Goal: Task Accomplishment & Management: Complete application form

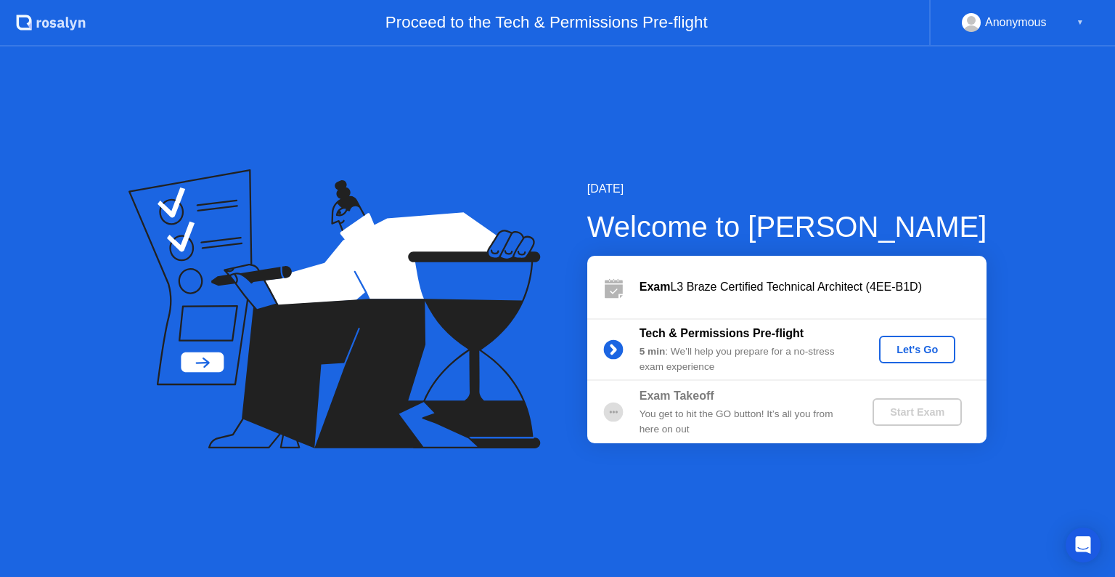
click at [622, 110] on div "[DATE] Welcome to [PERSON_NAME] Exam L3 Braze Certified Technical Architect (4E…" at bounding box center [557, 311] width 1115 height 530
click at [910, 355] on div "Let's Go" at bounding box center [917, 349] width 65 height 12
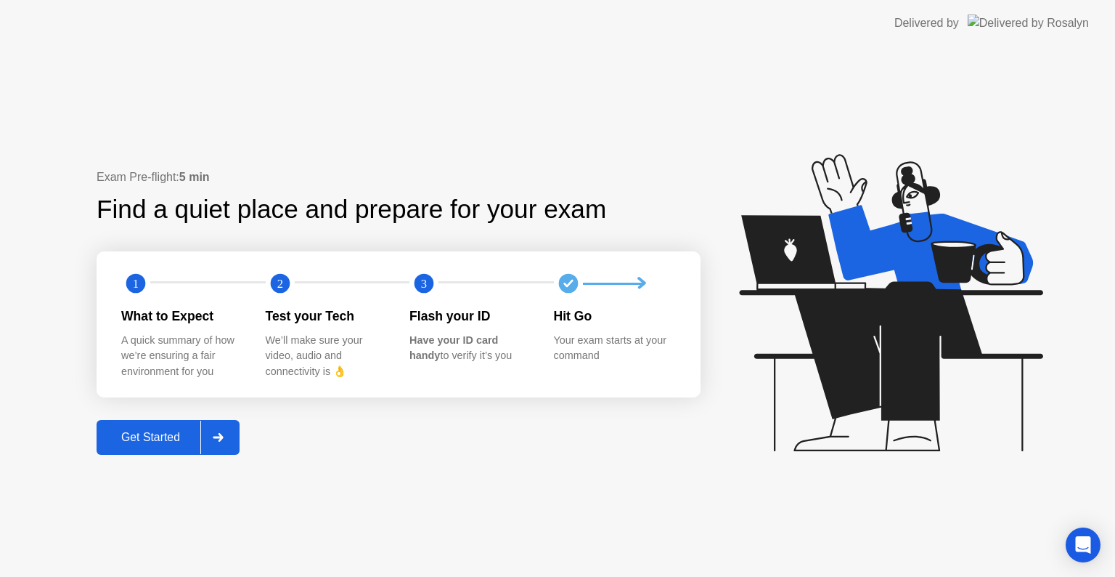
click at [168, 431] on div "Get Started" at bounding box center [150, 437] width 99 height 13
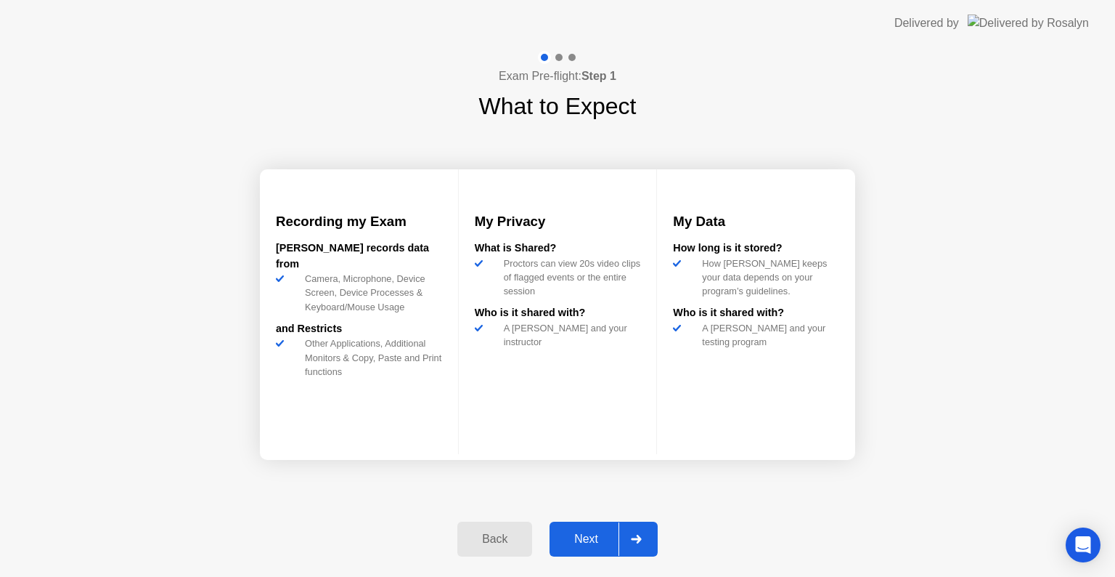
click at [587, 537] on div "Next" at bounding box center [586, 538] width 65 height 13
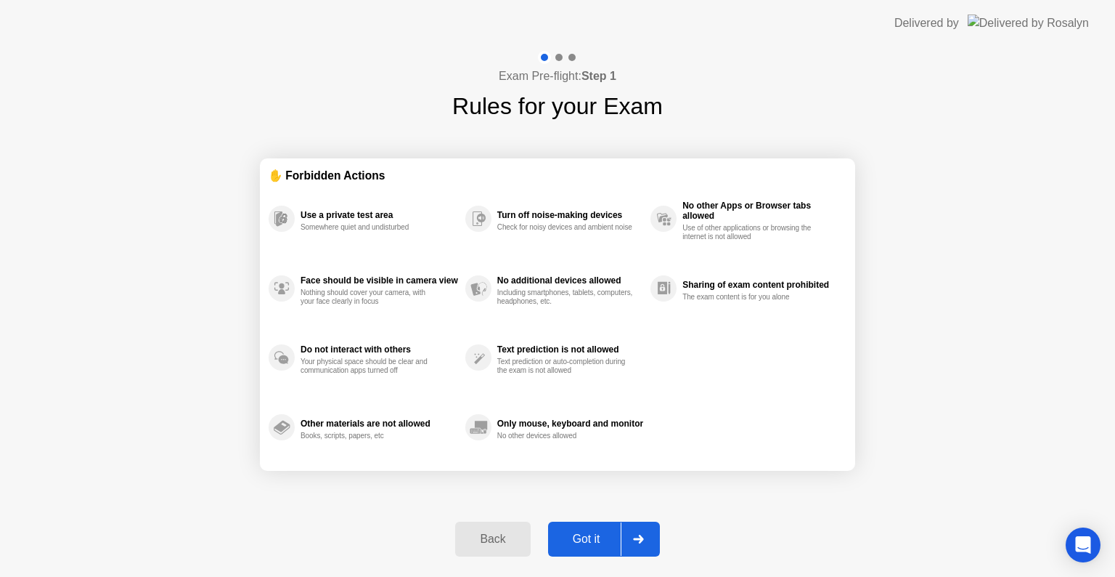
click at [574, 535] on div "Got it" at bounding box center [587, 538] width 68 height 13
select select "**********"
select select "*******"
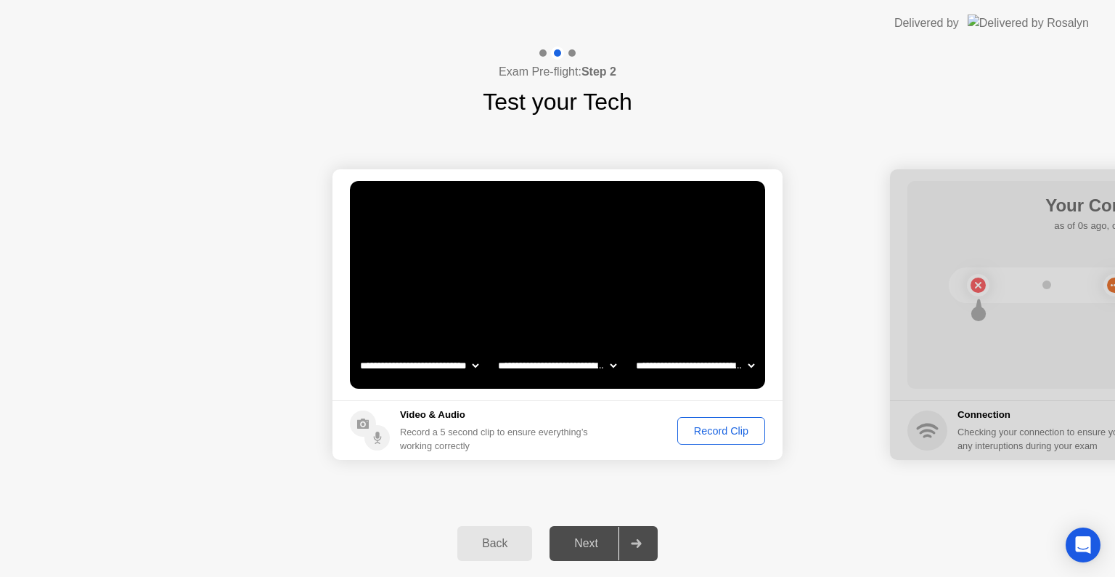
click at [720, 429] on div "Record Clip" at bounding box center [722, 431] width 78 height 12
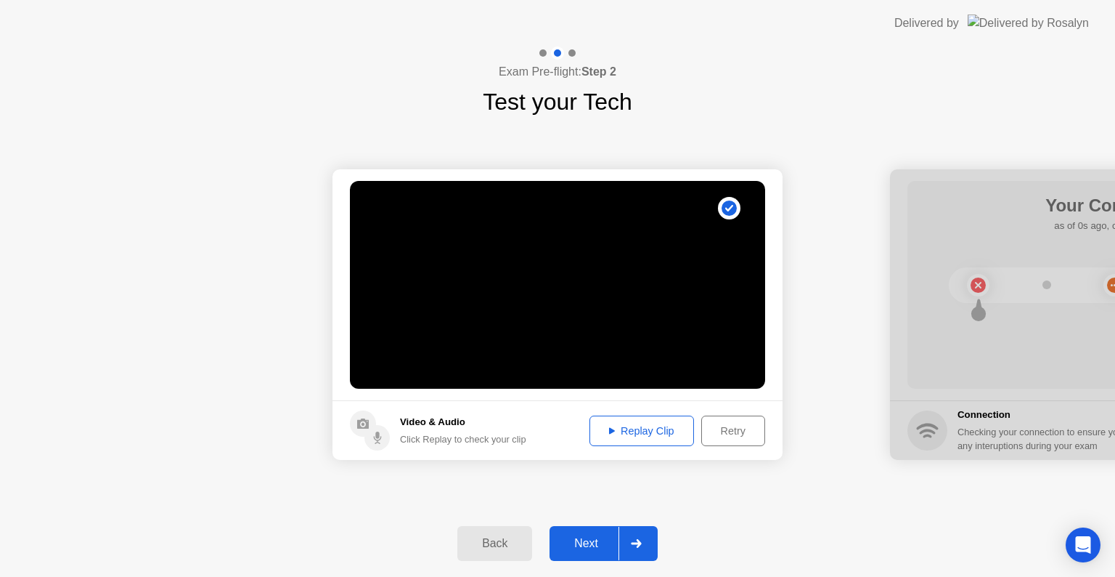
click at [726, 433] on div "Retry" at bounding box center [733, 431] width 54 height 12
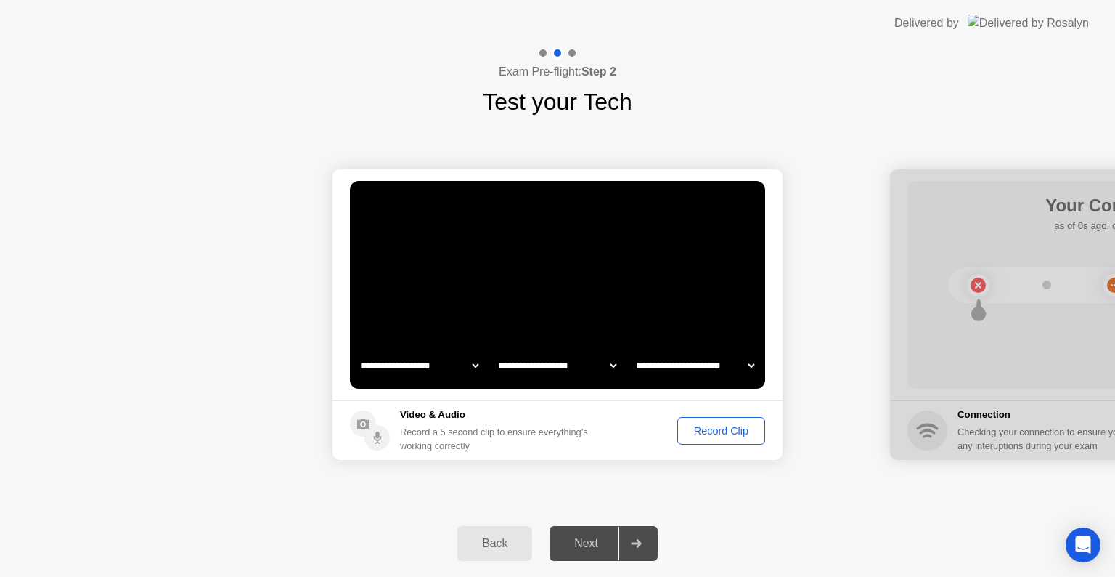
click at [699, 425] on div "Record Clip" at bounding box center [722, 431] width 78 height 12
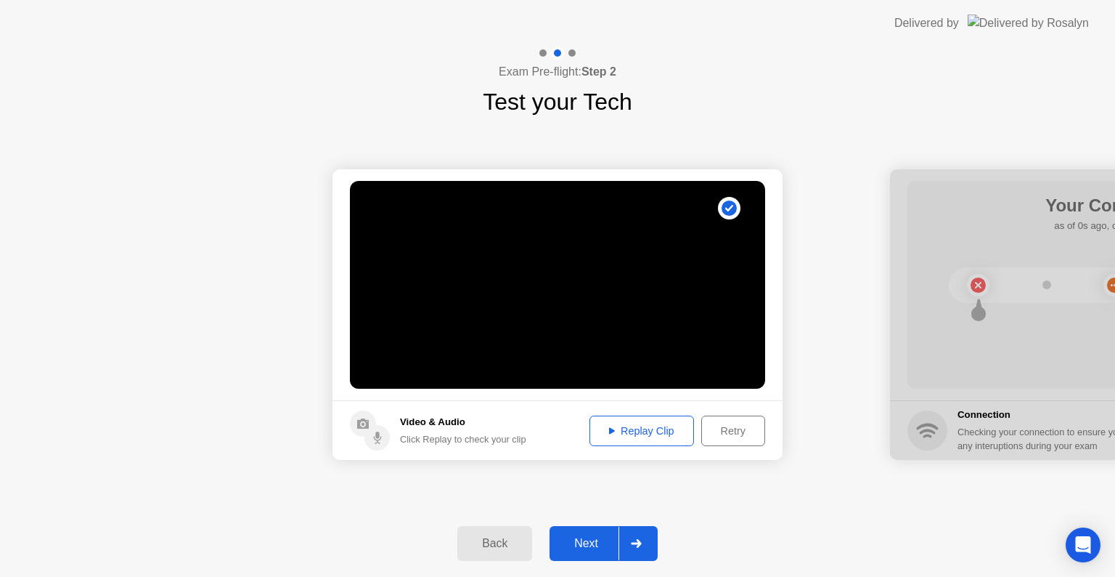
click at [616, 433] on div "Replay Clip" at bounding box center [642, 431] width 94 height 12
click at [646, 428] on div "Replay Clip" at bounding box center [642, 431] width 94 height 12
click at [581, 550] on div "Next" at bounding box center [586, 543] width 65 height 13
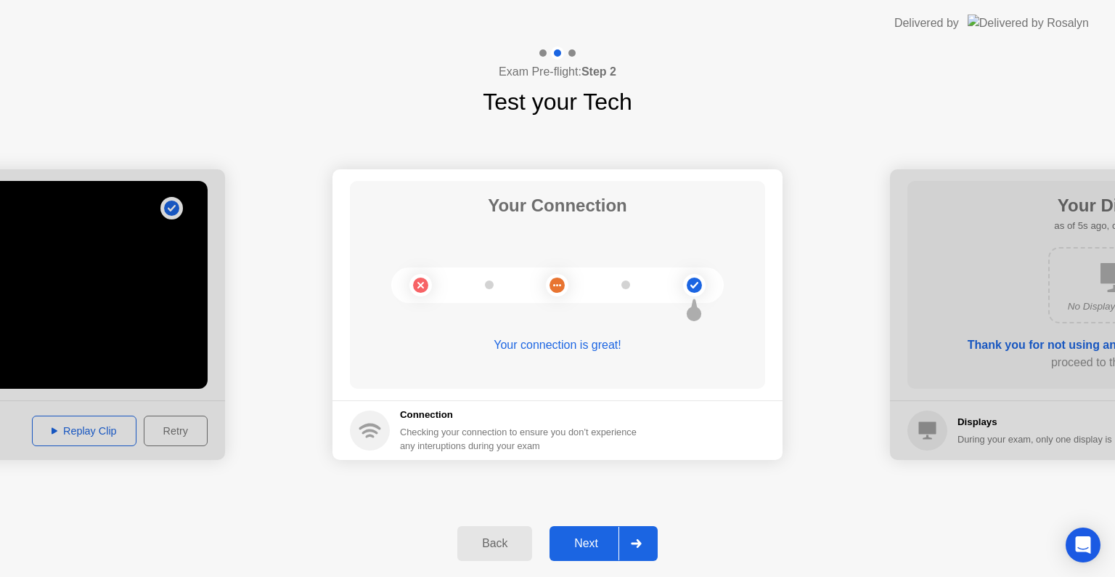
click at [572, 539] on div "Next" at bounding box center [586, 543] width 65 height 13
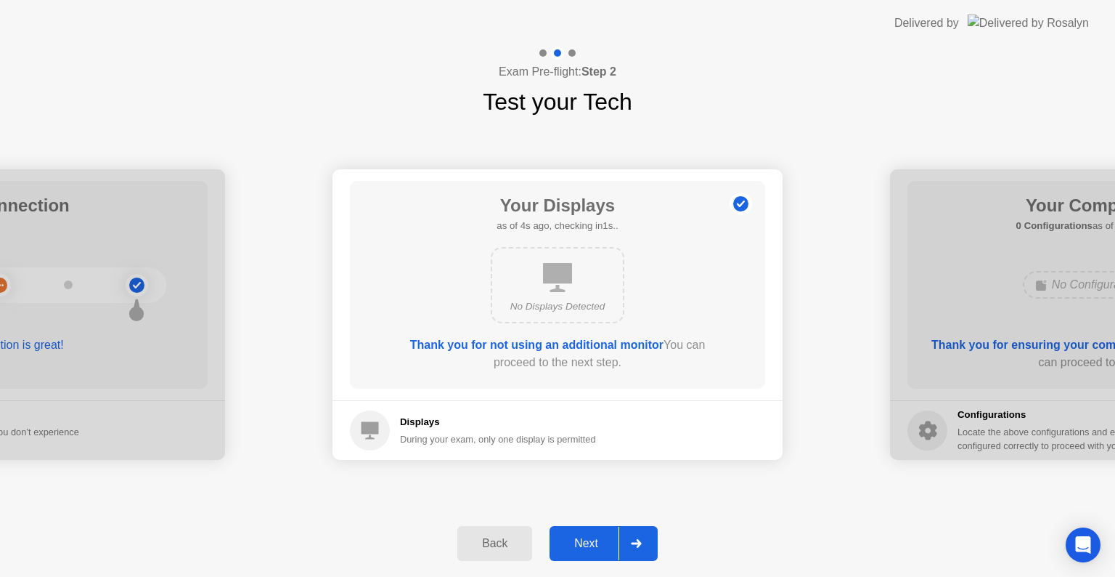
click at [578, 542] on div "Next" at bounding box center [586, 543] width 65 height 13
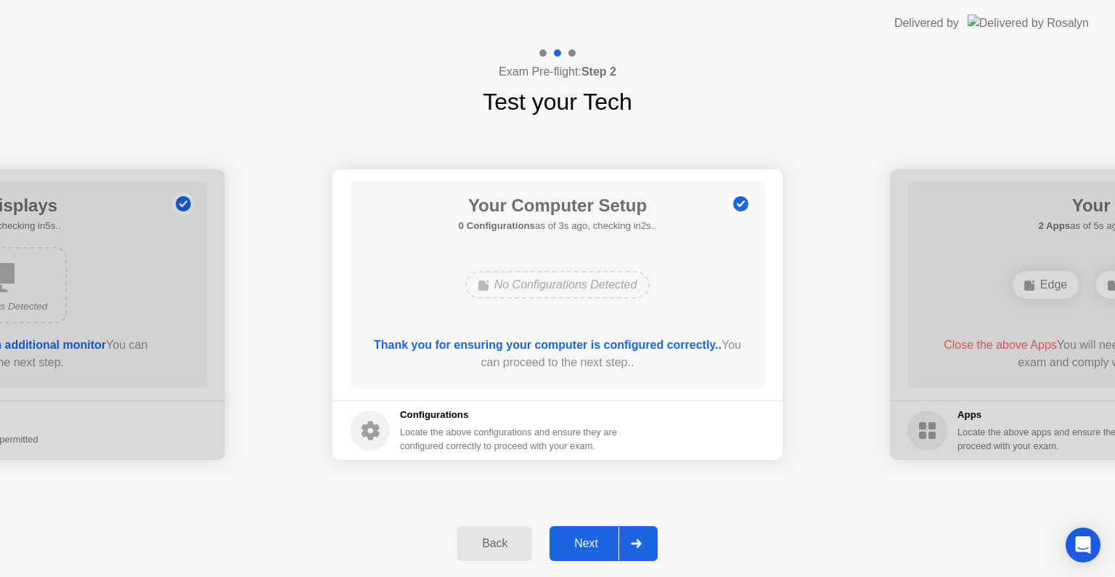
click at [585, 541] on div "Next" at bounding box center [586, 543] width 65 height 13
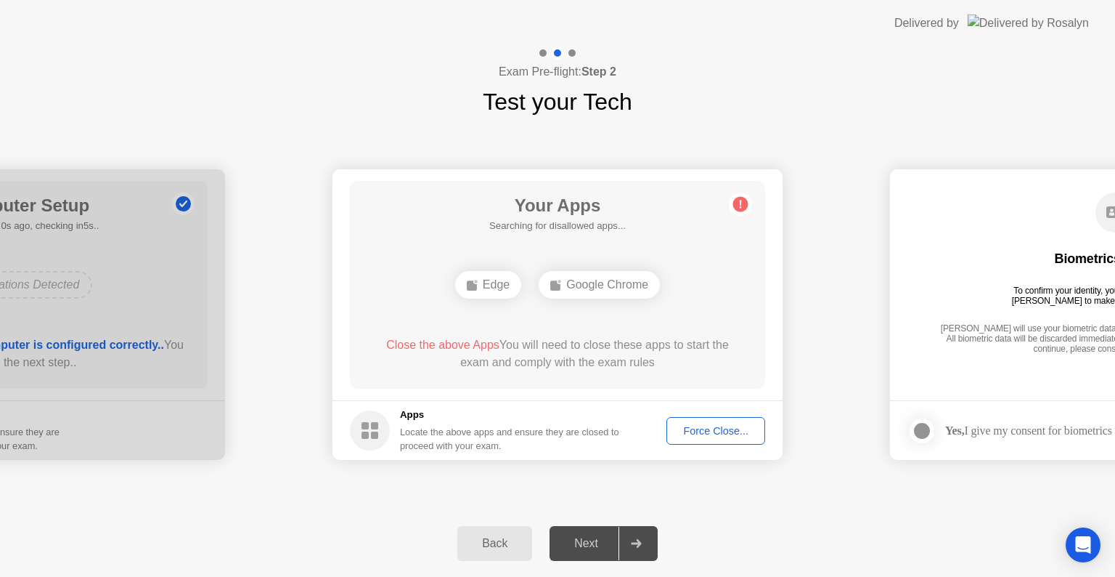
click at [721, 429] on div "Force Close..." at bounding box center [716, 431] width 89 height 12
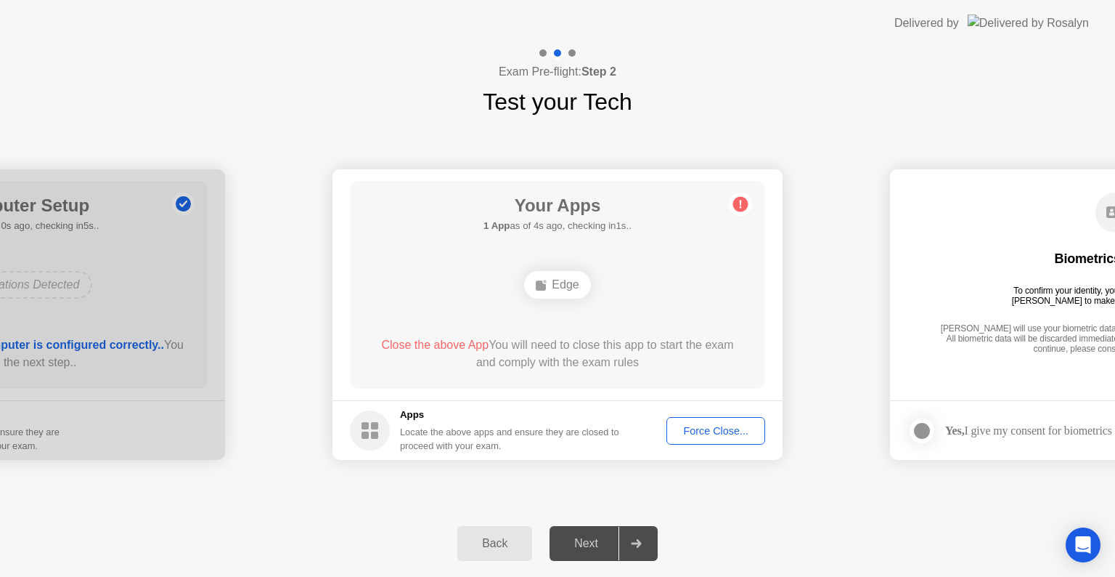
click at [716, 429] on div "Force Close..." at bounding box center [716, 431] width 89 height 12
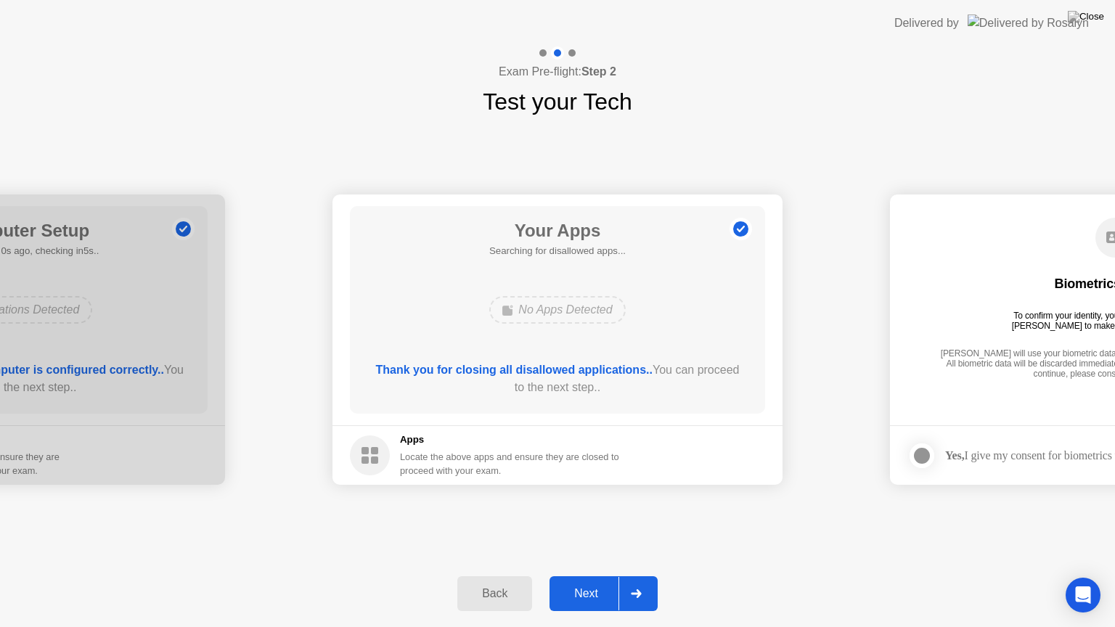
click at [596, 576] on div "Next" at bounding box center [586, 593] width 65 height 13
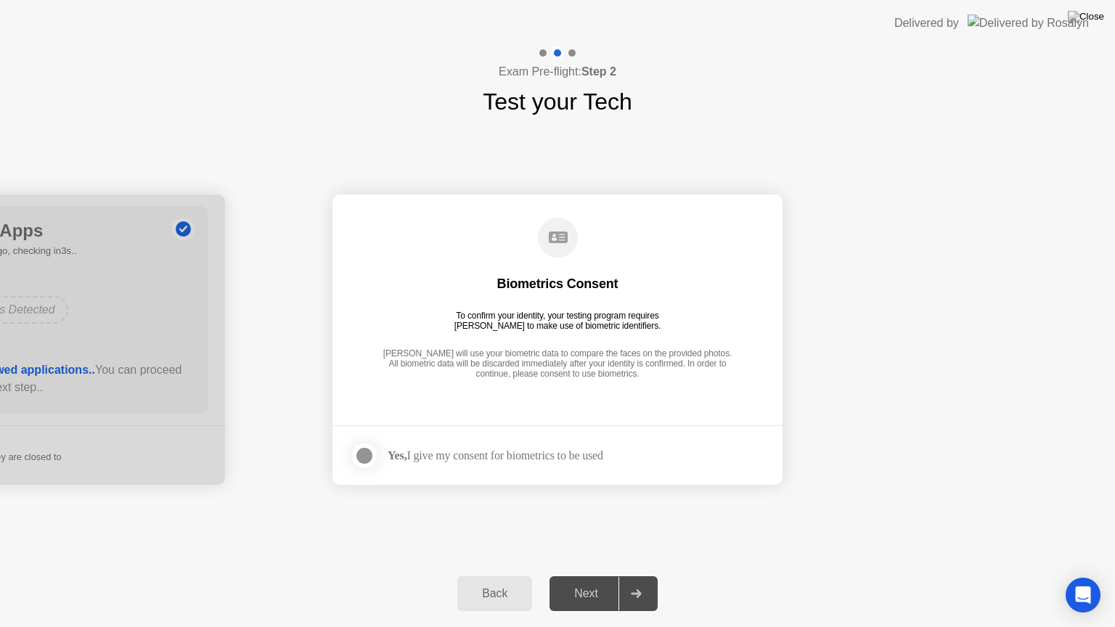
click at [592, 459] on div "Yes, I give my consent for biometrics to be used" at bounding box center [496, 456] width 216 height 14
click at [366, 450] on div at bounding box center [364, 455] width 17 height 17
click at [573, 576] on div "Next" at bounding box center [586, 593] width 65 height 13
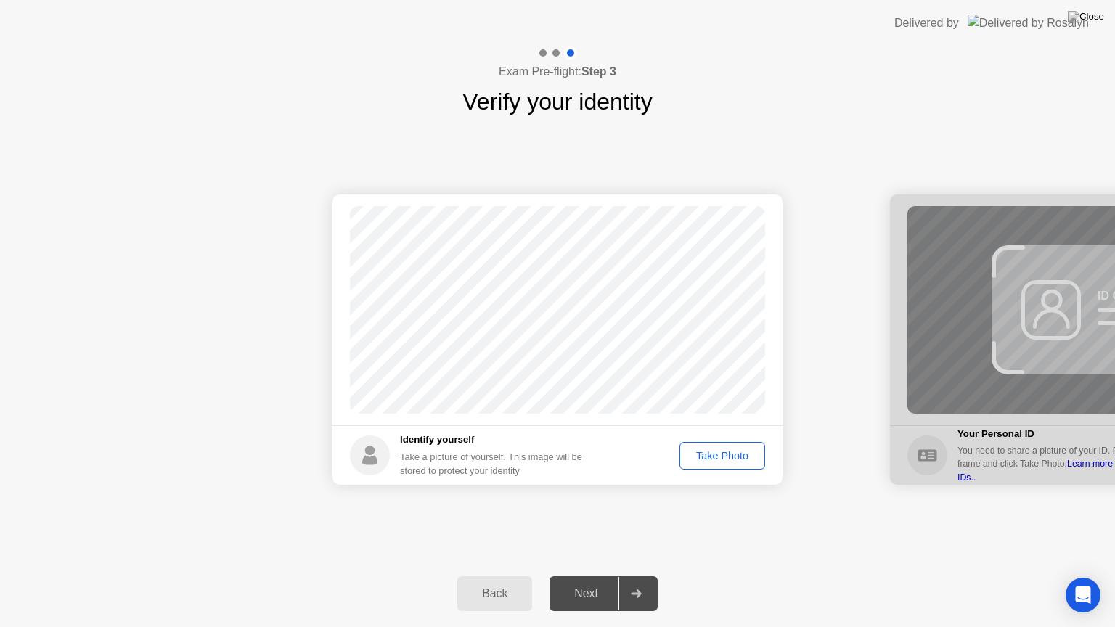
click at [734, 460] on div "Take Photo" at bounding box center [723, 456] width 76 height 12
click at [591, 576] on div "Next" at bounding box center [586, 593] width 65 height 13
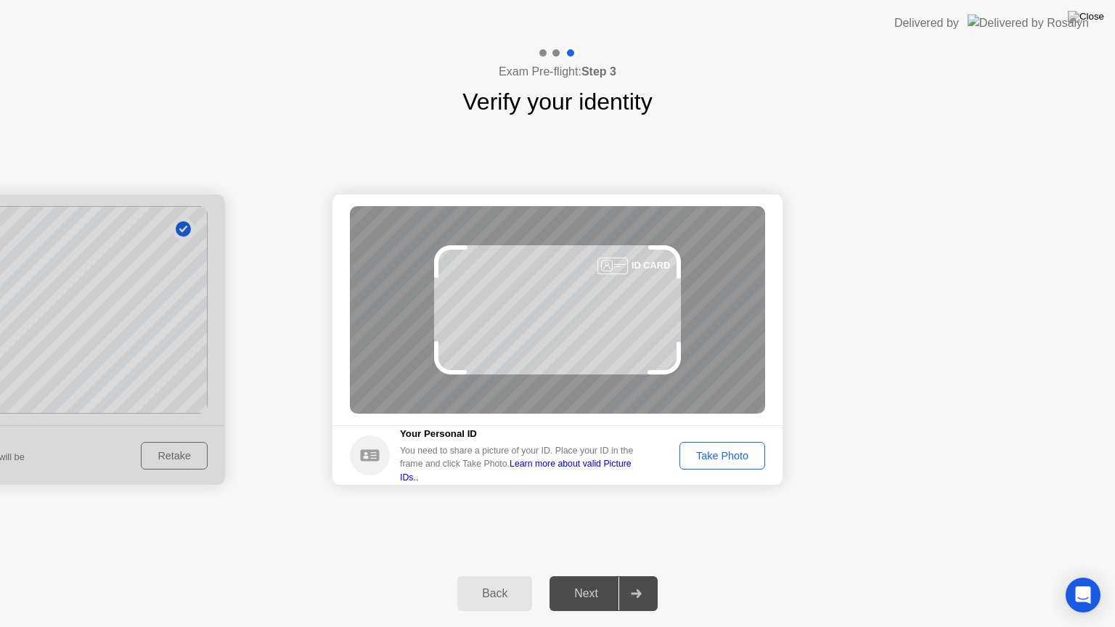
click at [717, 453] on div "Take Photo" at bounding box center [723, 456] width 76 height 12
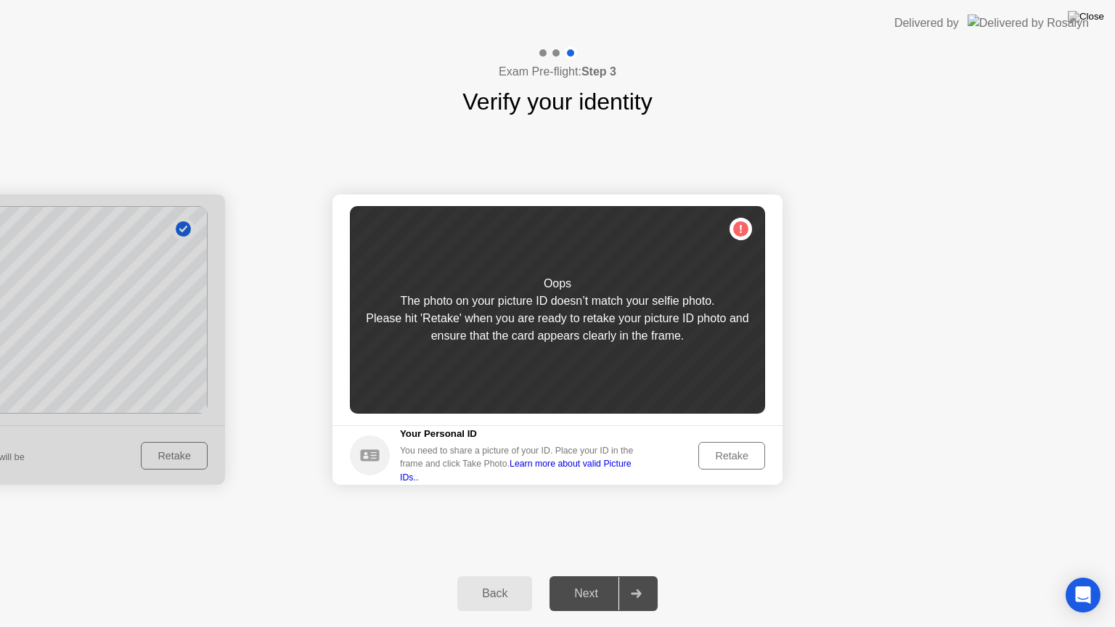
click at [733, 450] on div "Retake" at bounding box center [732, 456] width 57 height 12
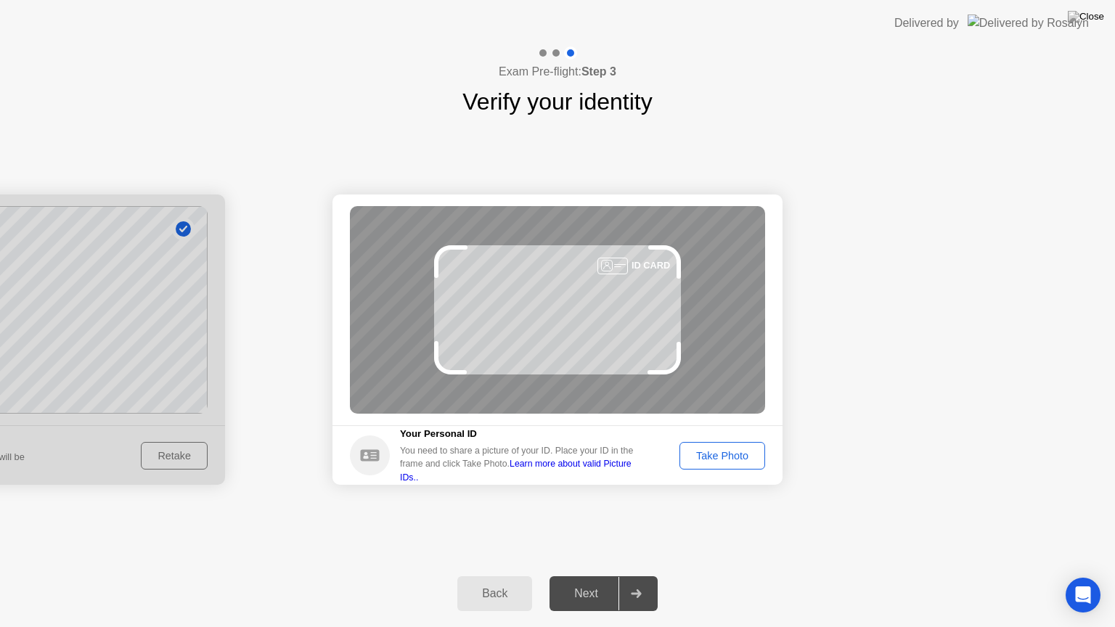
click at [749, 457] on div "Take Photo" at bounding box center [723, 456] width 76 height 12
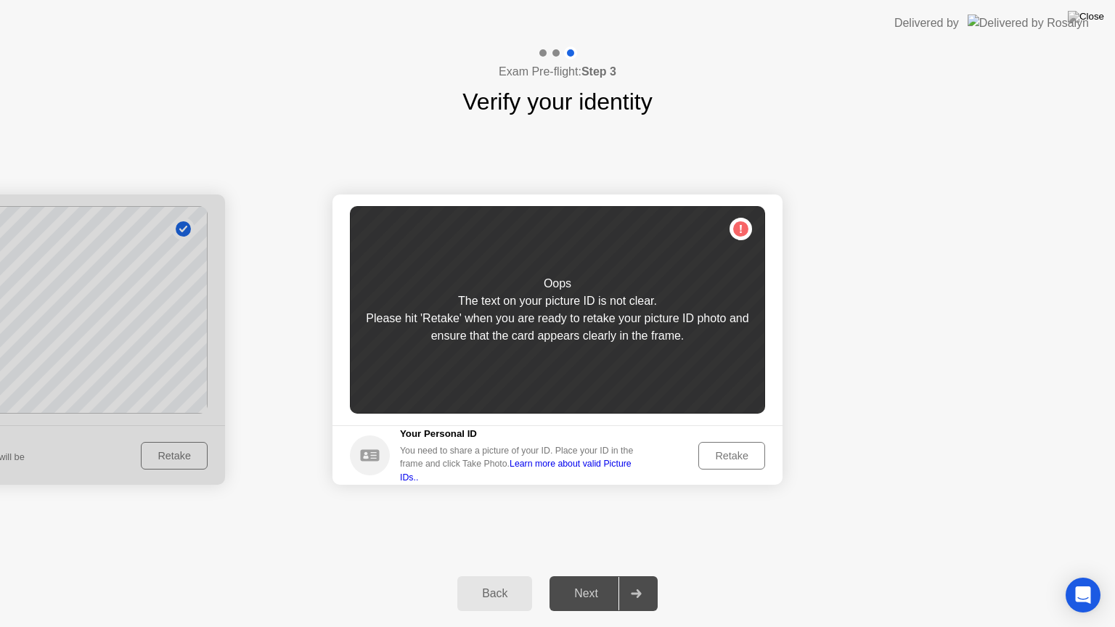
click at [719, 459] on div "Retake" at bounding box center [732, 456] width 57 height 12
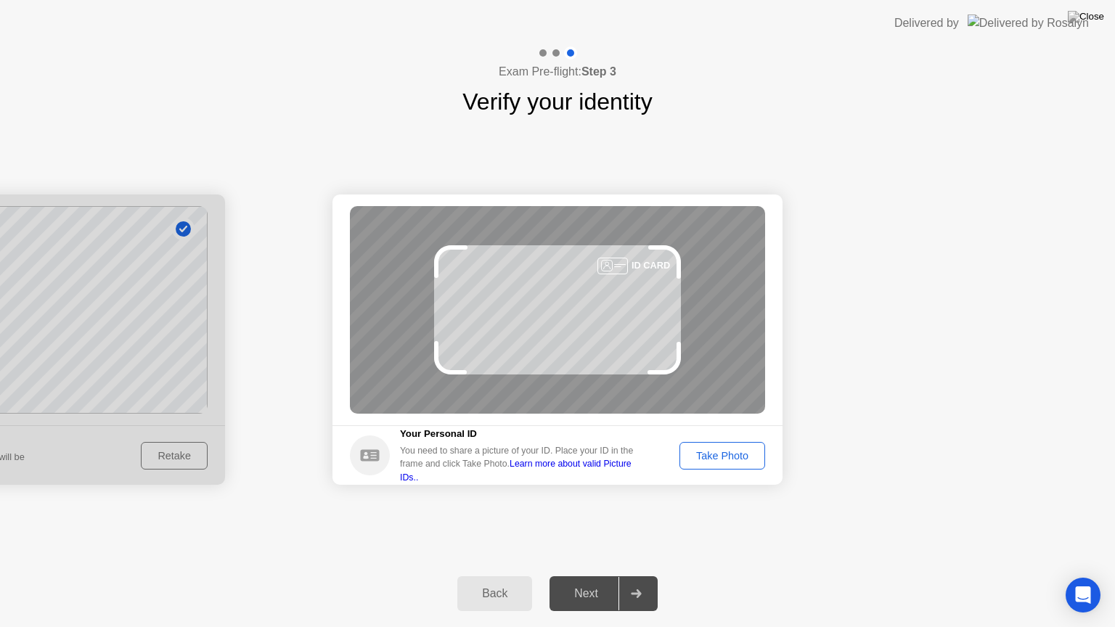
click at [722, 465] on button "Take Photo" at bounding box center [723, 456] width 86 height 28
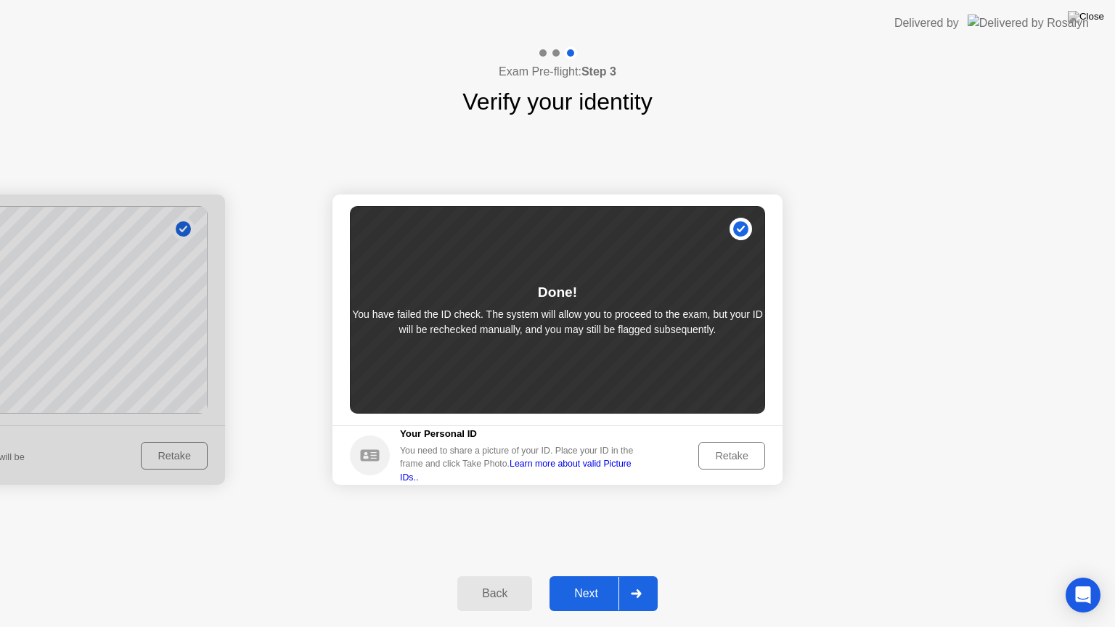
click at [714, 456] on div "Retake" at bounding box center [732, 456] width 57 height 12
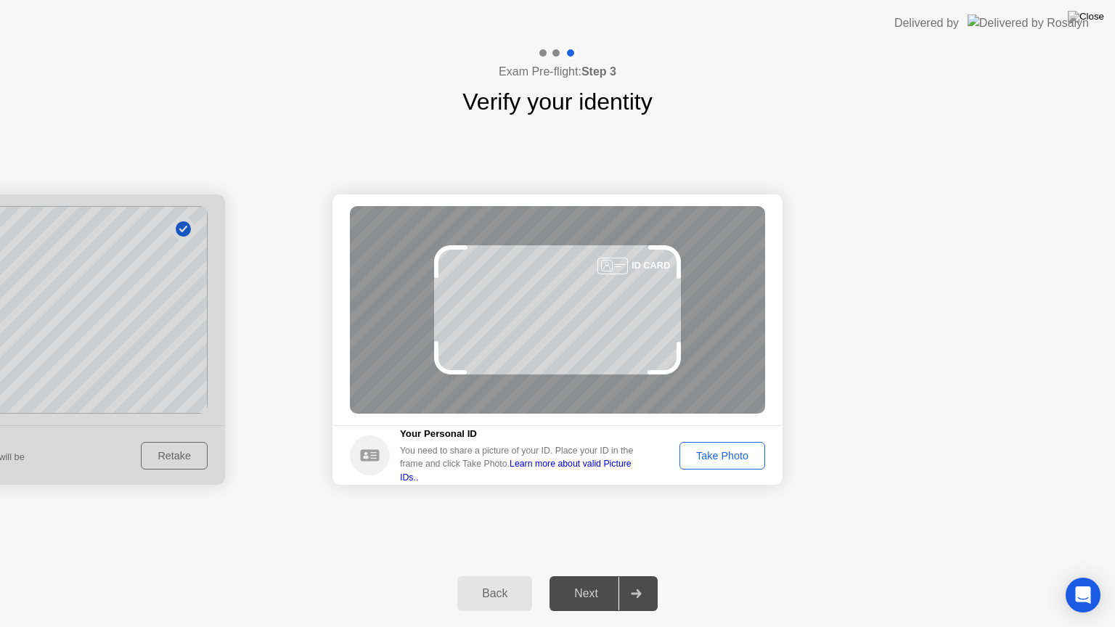
click at [729, 458] on div "Take Photo" at bounding box center [723, 456] width 76 height 12
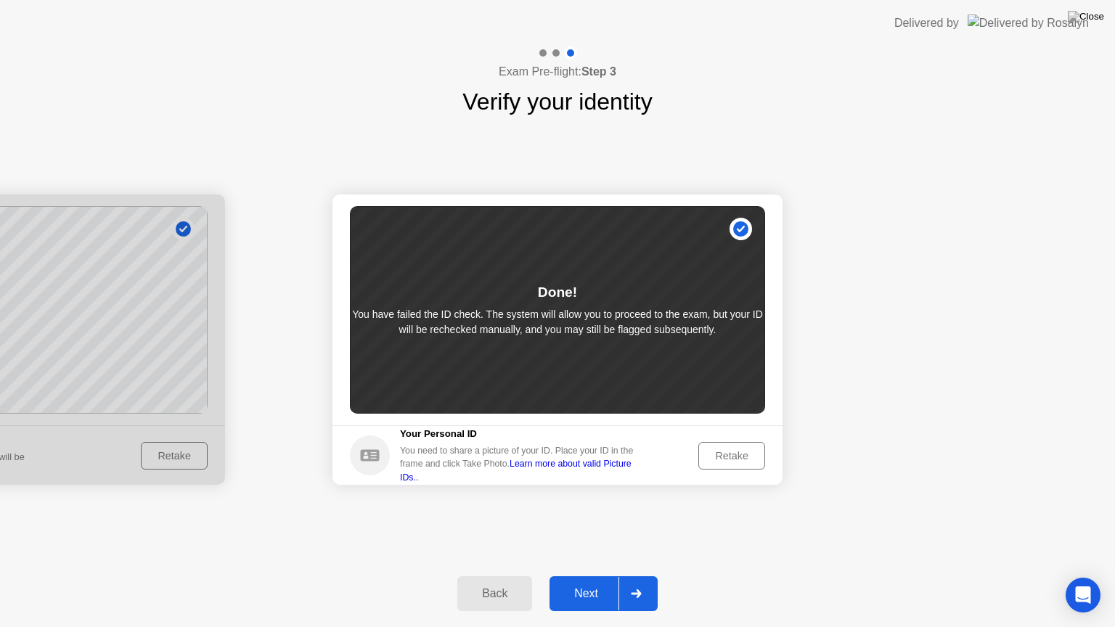
click at [511, 576] on button "Back" at bounding box center [494, 594] width 75 height 35
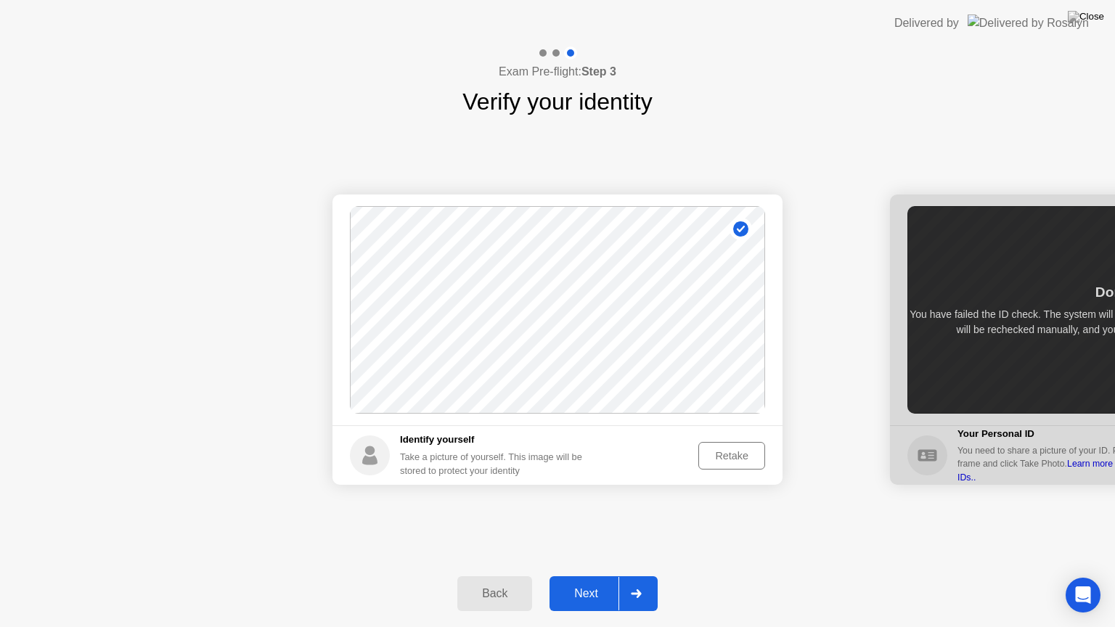
click at [722, 462] on div "Retake" at bounding box center [732, 456] width 57 height 12
click at [723, 460] on div "Take Photo" at bounding box center [723, 456] width 76 height 12
click at [597, 576] on div "Next" at bounding box center [586, 593] width 65 height 13
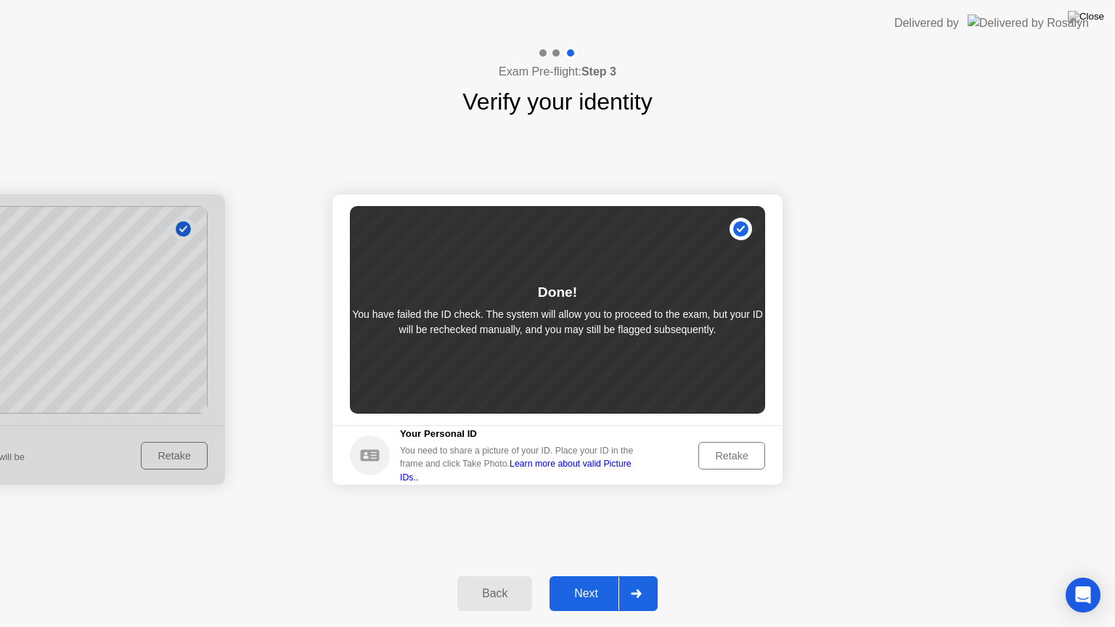
click at [707, 461] on div "Retake" at bounding box center [732, 456] width 57 height 12
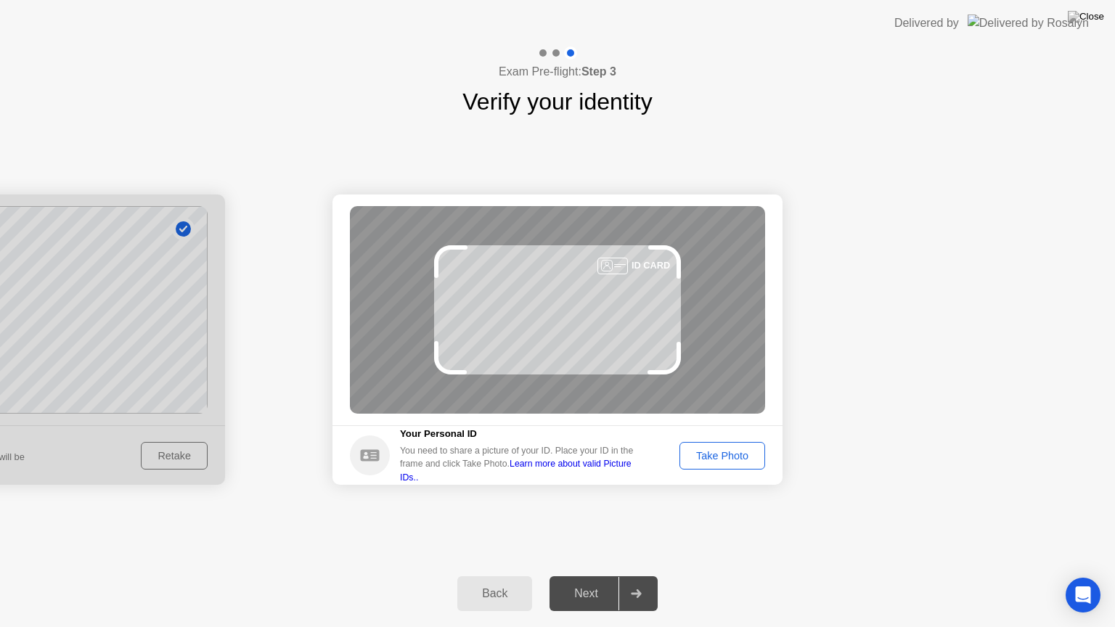
click at [752, 462] on div "Take Photo" at bounding box center [723, 456] width 76 height 12
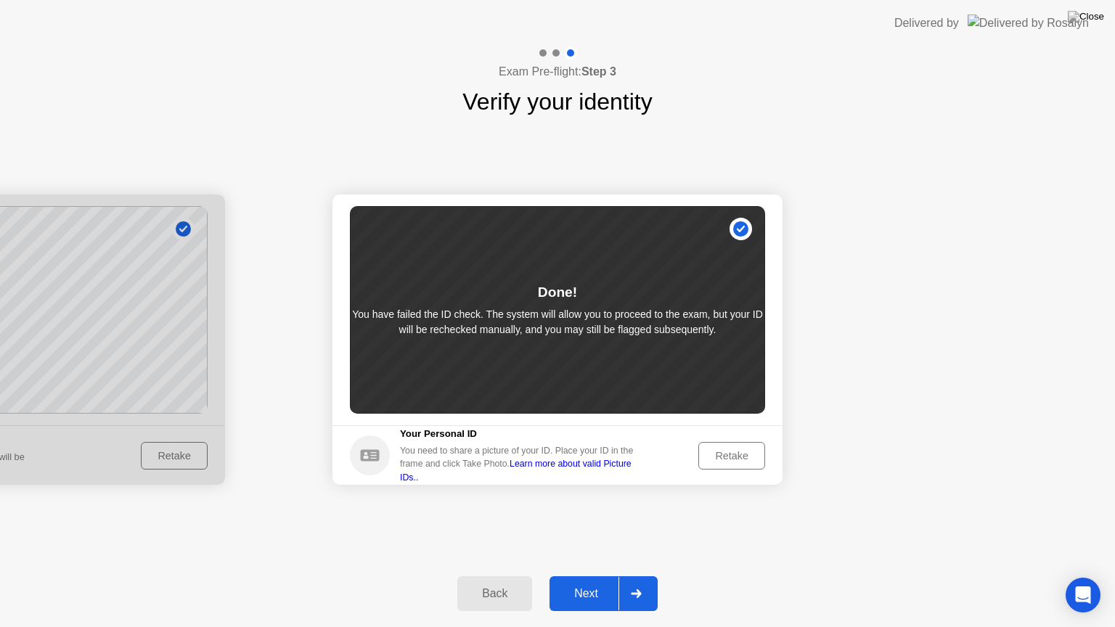
click at [576, 465] on link "Learn more about valid Picture IDs.." at bounding box center [516, 470] width 232 height 23
click at [717, 452] on div "Retake" at bounding box center [732, 456] width 57 height 12
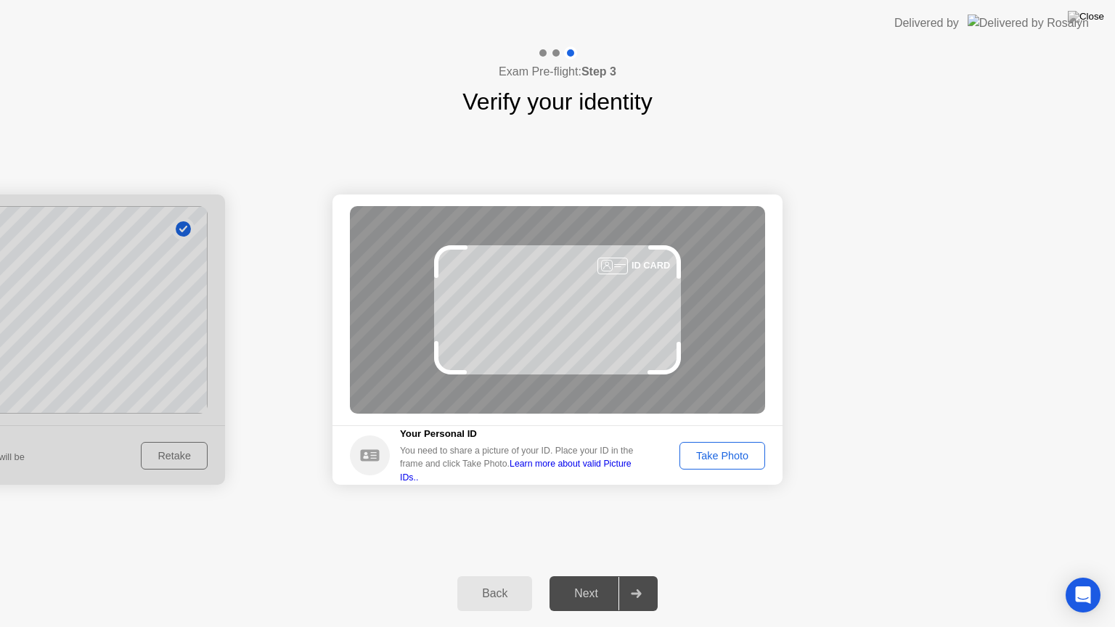
click at [716, 453] on div "Take Photo" at bounding box center [723, 456] width 76 height 12
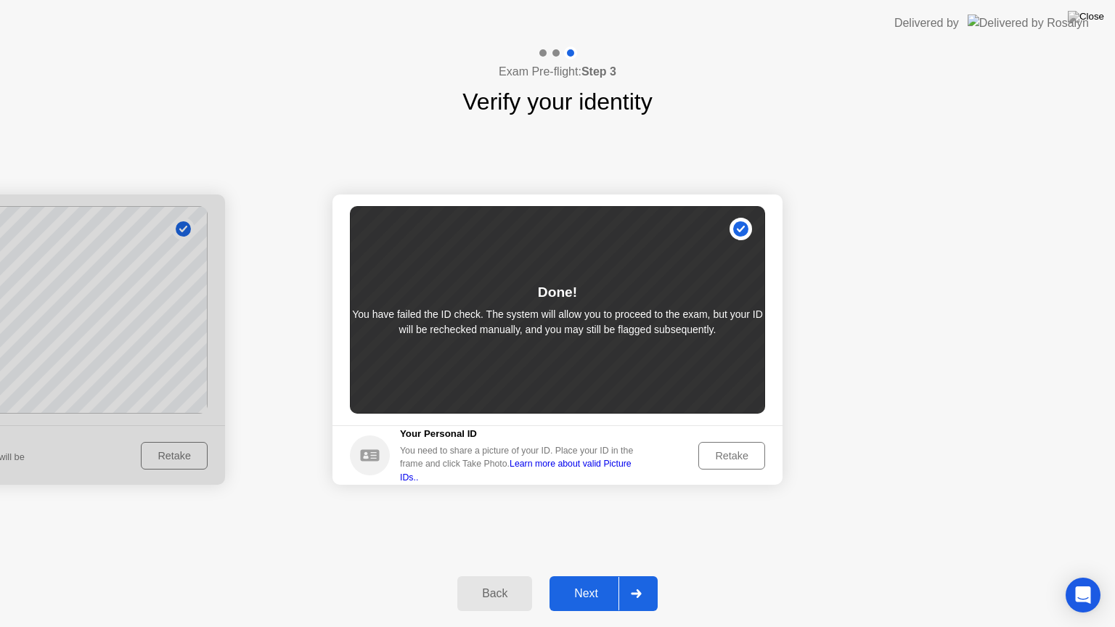
click at [570, 576] on div "Next" at bounding box center [586, 593] width 65 height 13
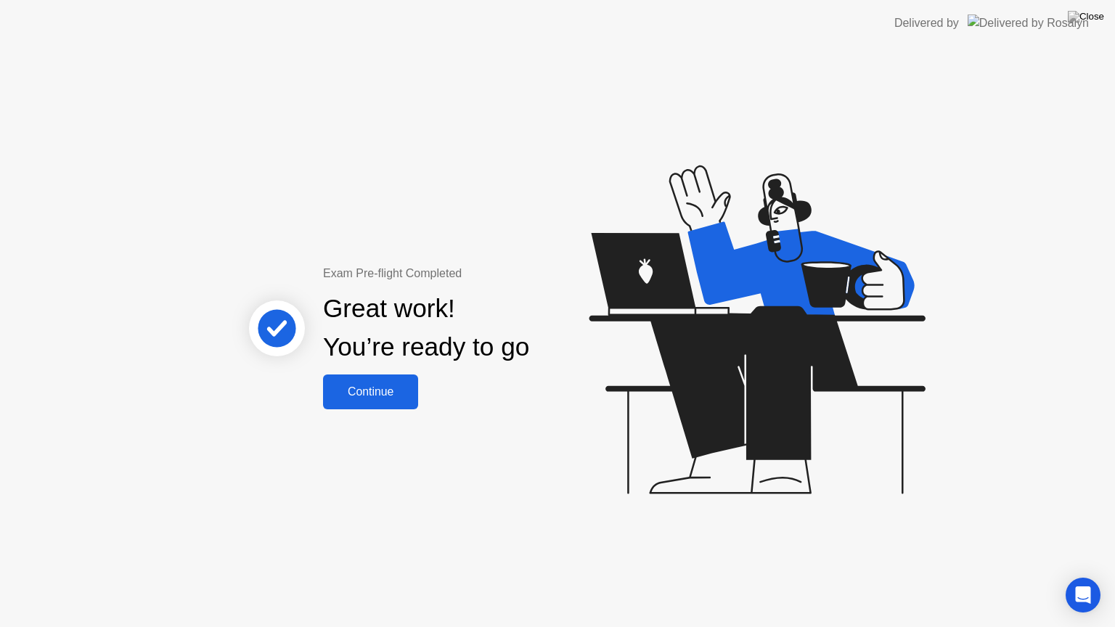
click at [359, 380] on button "Continue" at bounding box center [370, 392] width 95 height 35
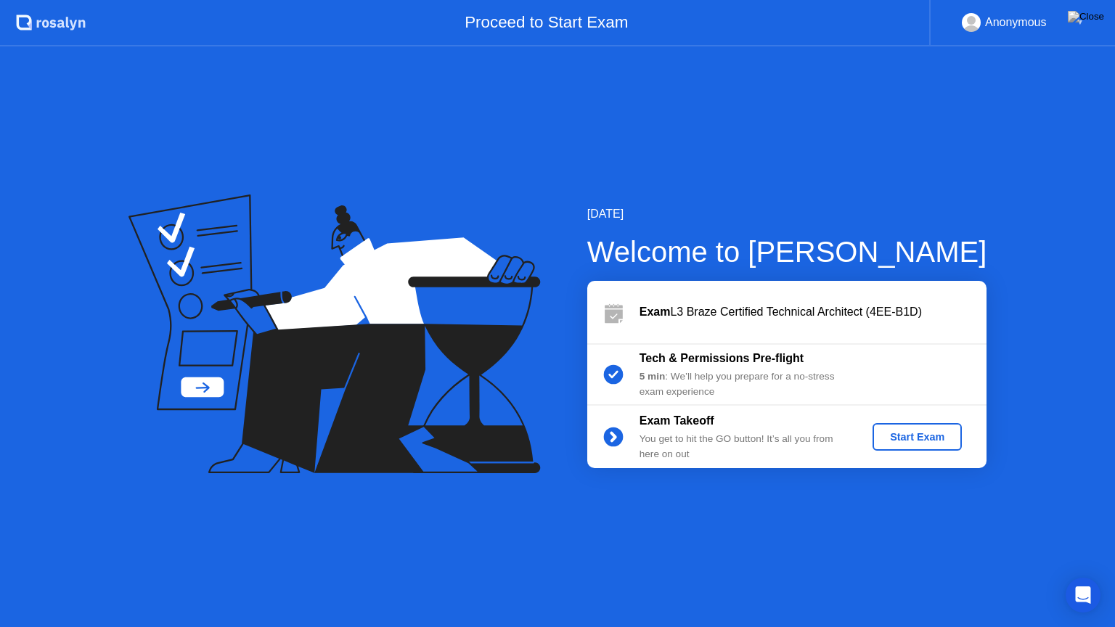
click at [896, 444] on button "Start Exam" at bounding box center [917, 437] width 89 height 28
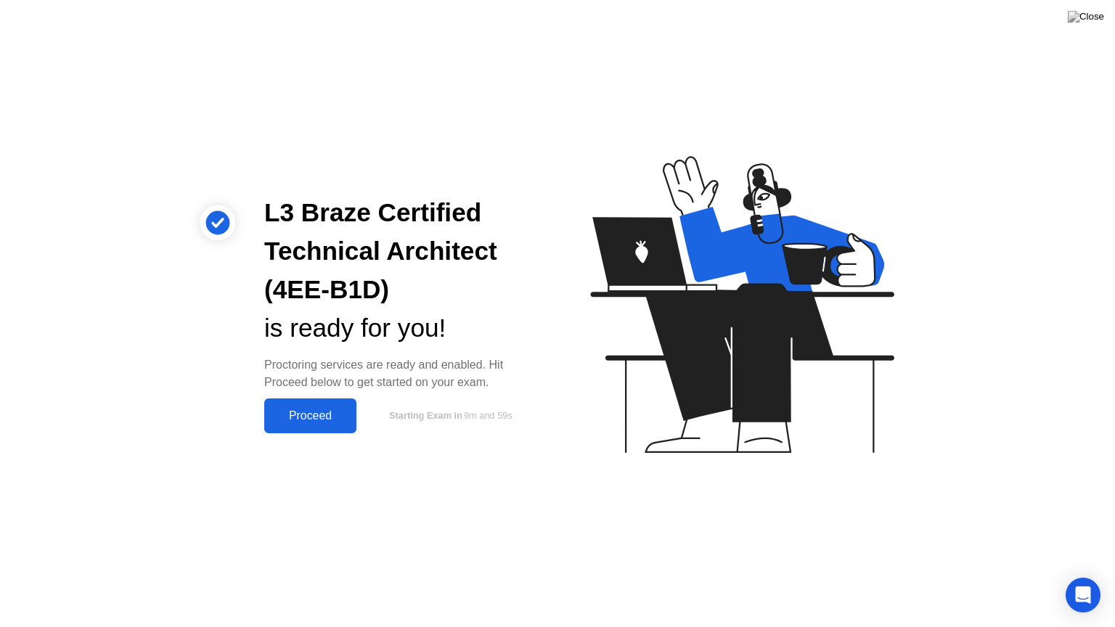
click at [313, 410] on div "Proceed" at bounding box center [310, 416] width 83 height 13
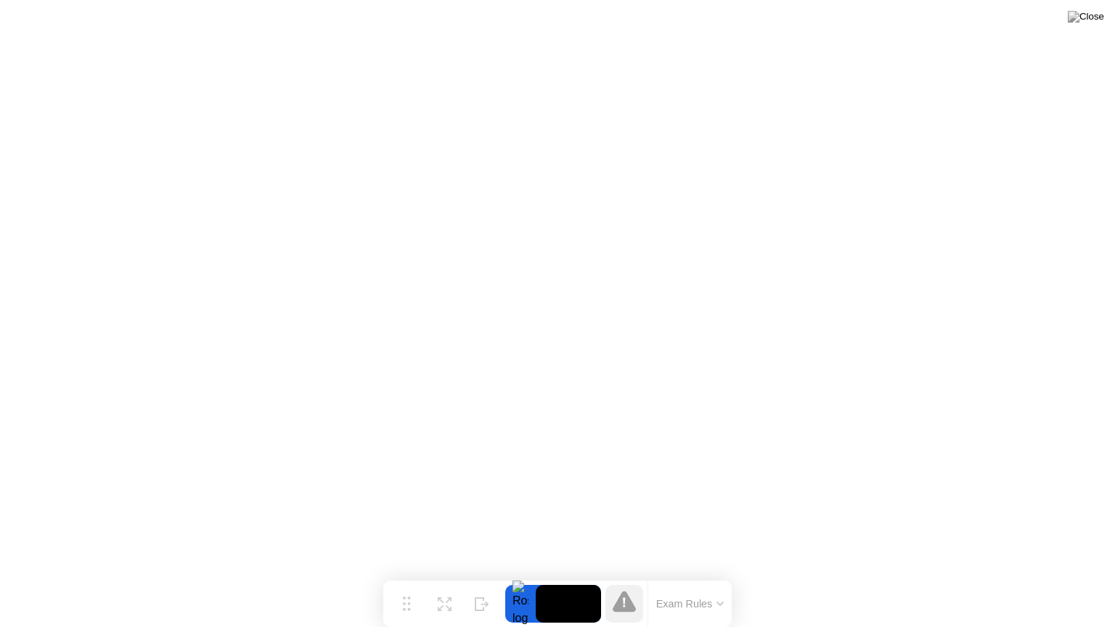
click at [682, 576] on button "Exam Rules" at bounding box center [690, 604] width 77 height 13
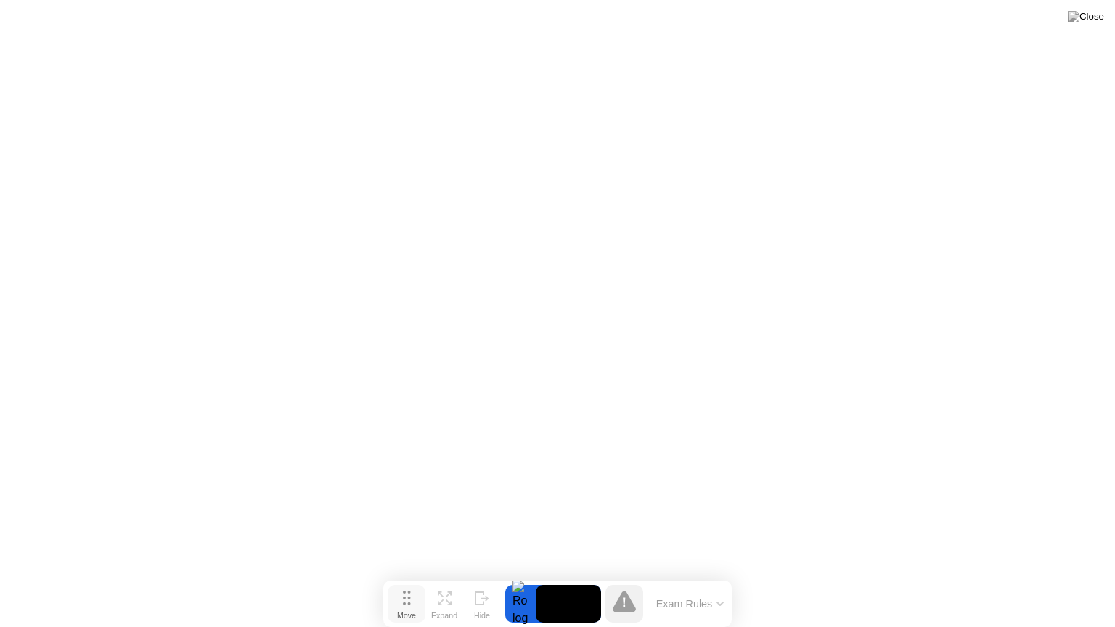
click at [409, 576] on icon at bounding box center [407, 598] width 8 height 15
click at [407, 576] on circle at bounding box center [408, 598] width 3 height 3
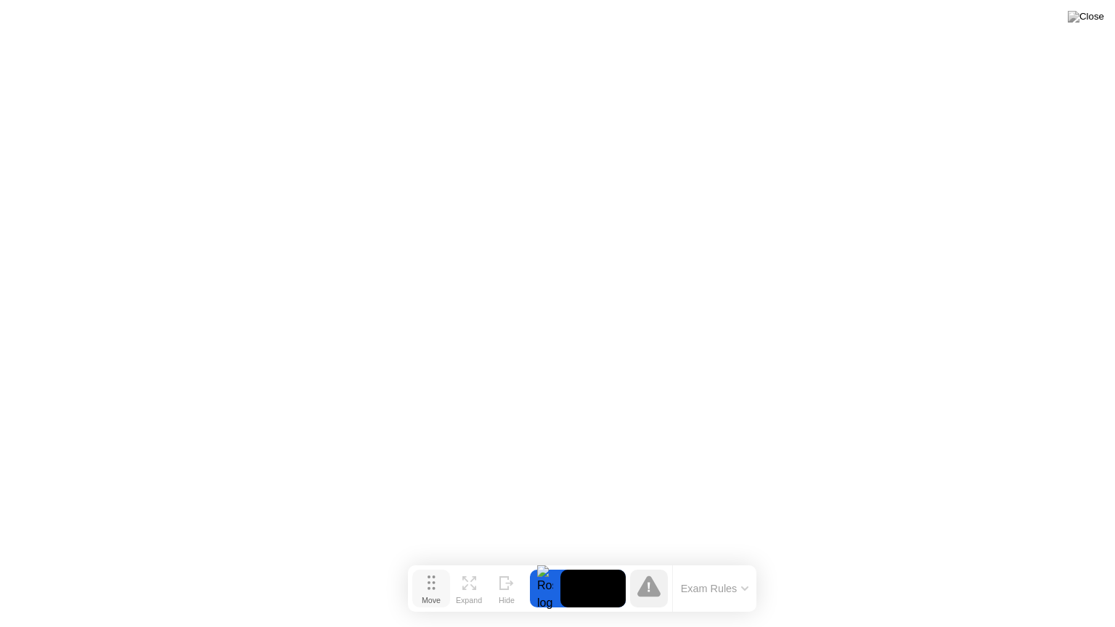
drag, startPoint x: 409, startPoint y: 597, endPoint x: 433, endPoint y: 582, distance: 29.0
click at [433, 576] on circle at bounding box center [433, 583] width 3 height 3
click at [725, 576] on button "Exam Rules" at bounding box center [715, 588] width 77 height 13
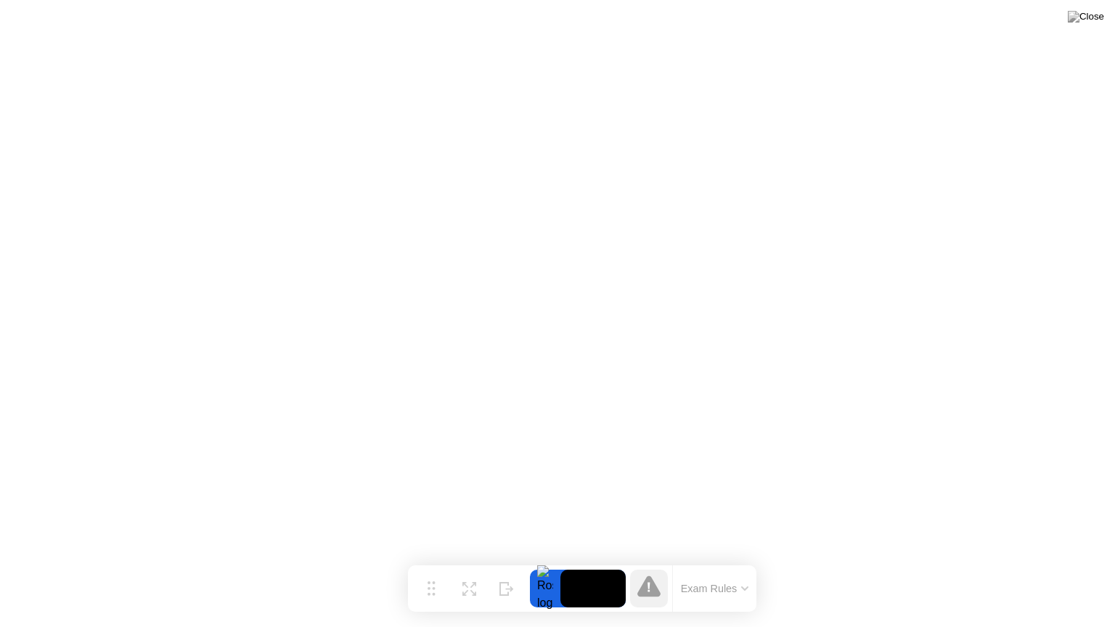
click at [590, 576] on video at bounding box center [593, 589] width 65 height 38
click at [424, 576] on div "Move" at bounding box center [431, 600] width 19 height 9
click at [502, 576] on icon at bounding box center [507, 584] width 15 height 14
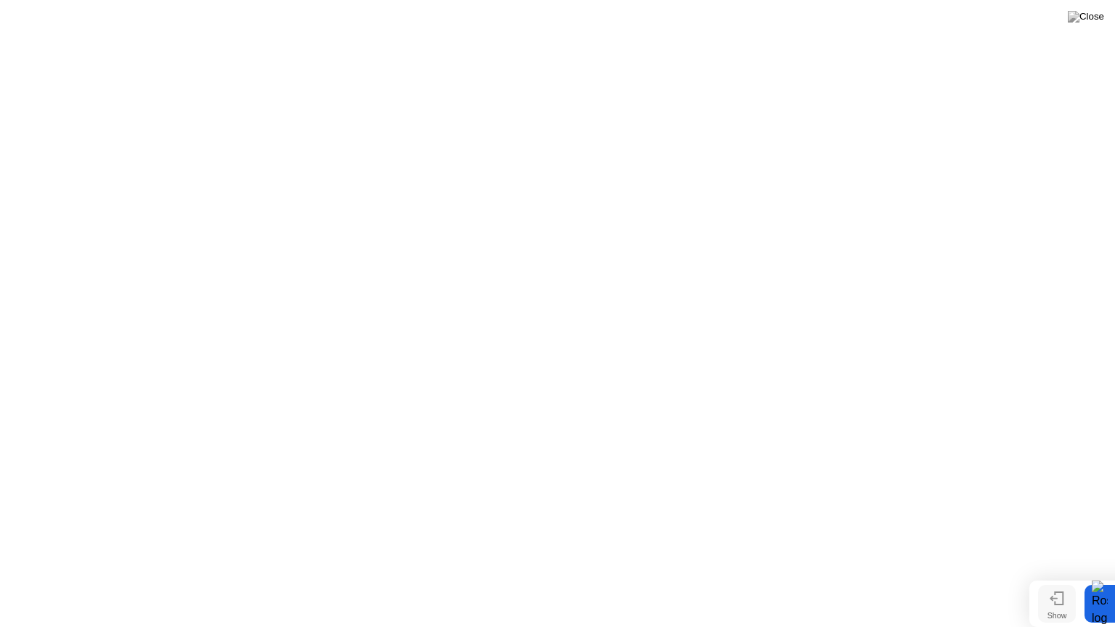
click at [1062, 576] on icon at bounding box center [1057, 599] width 15 height 14
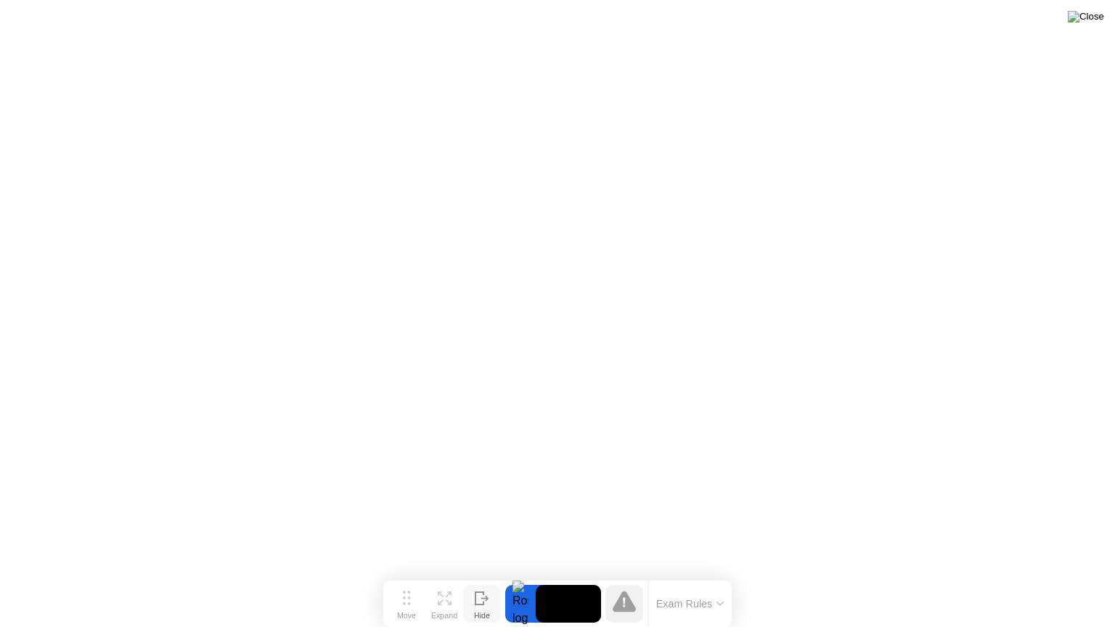
click at [1089, 20] on img at bounding box center [1086, 17] width 36 height 12
click at [1092, 22] on img at bounding box center [1086, 17] width 36 height 12
click at [476, 576] on icon at bounding box center [482, 599] width 15 height 14
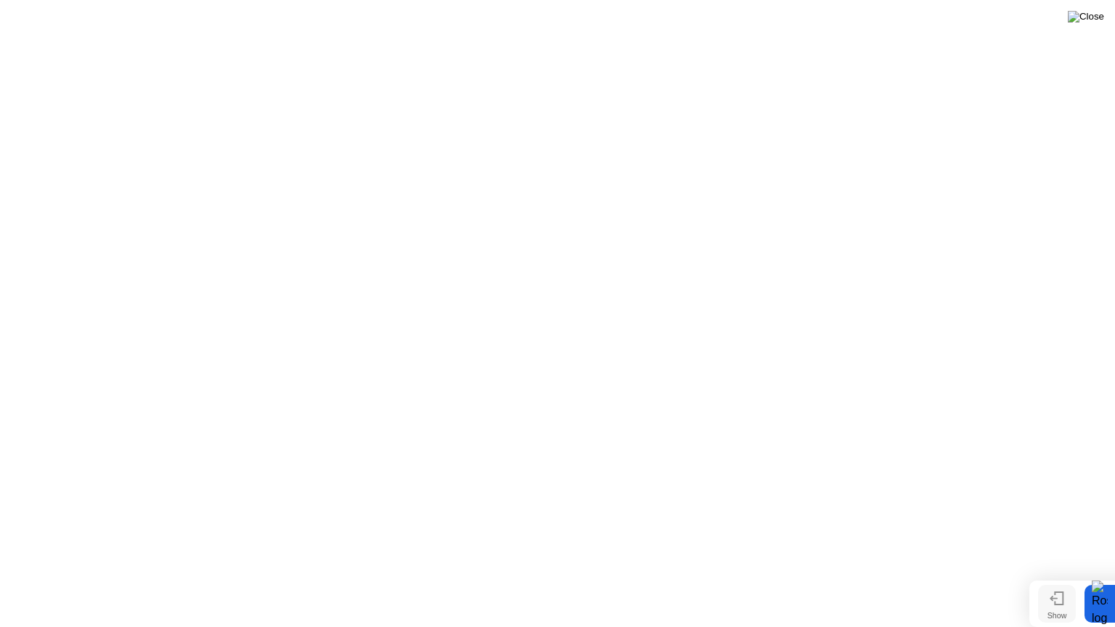
click at [1094, 23] on img at bounding box center [1086, 17] width 36 height 12
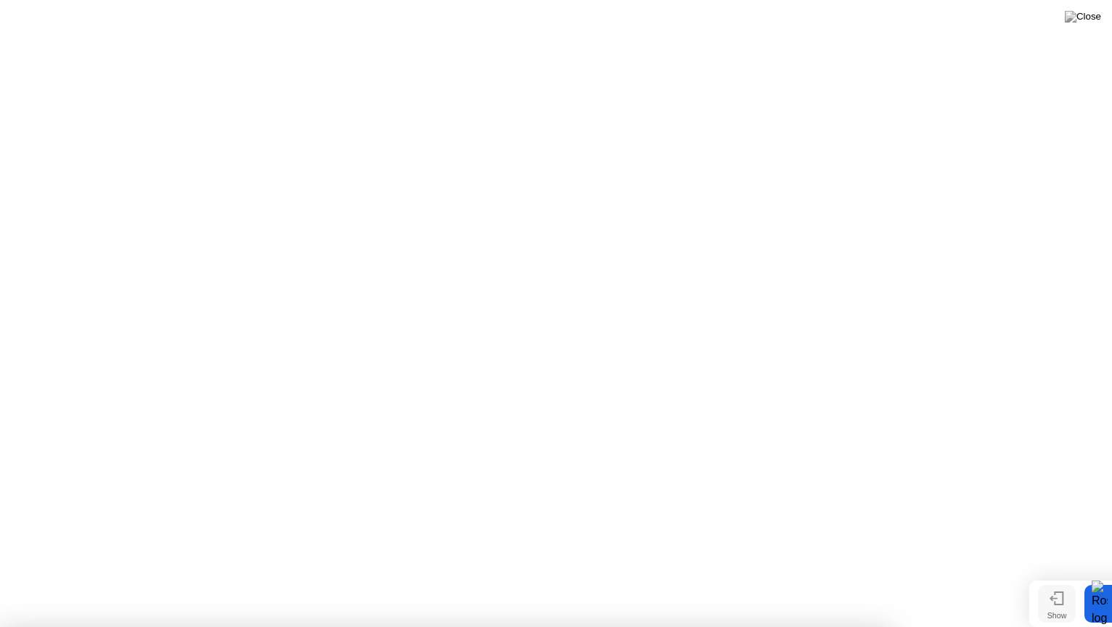
click at [1063, 576] on icon at bounding box center [1059, 598] width 8 height 12
